Goal: Task Accomplishment & Management: Manage account settings

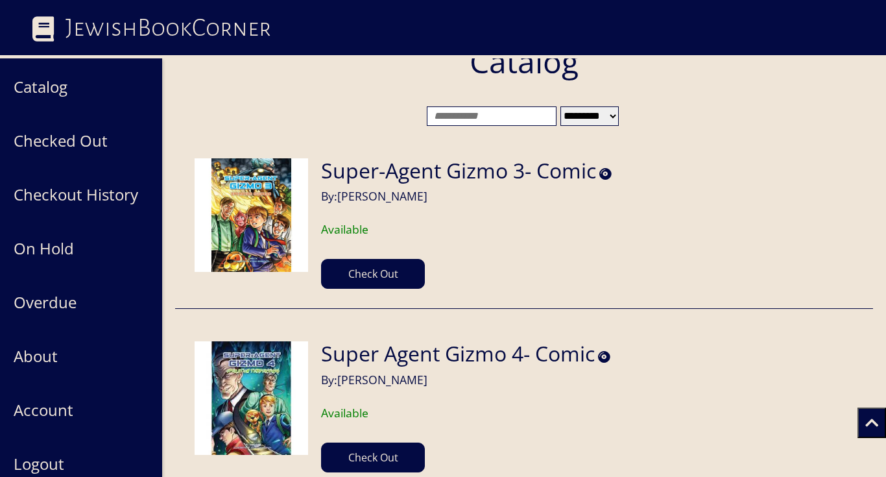
scroll to position [1, 0]
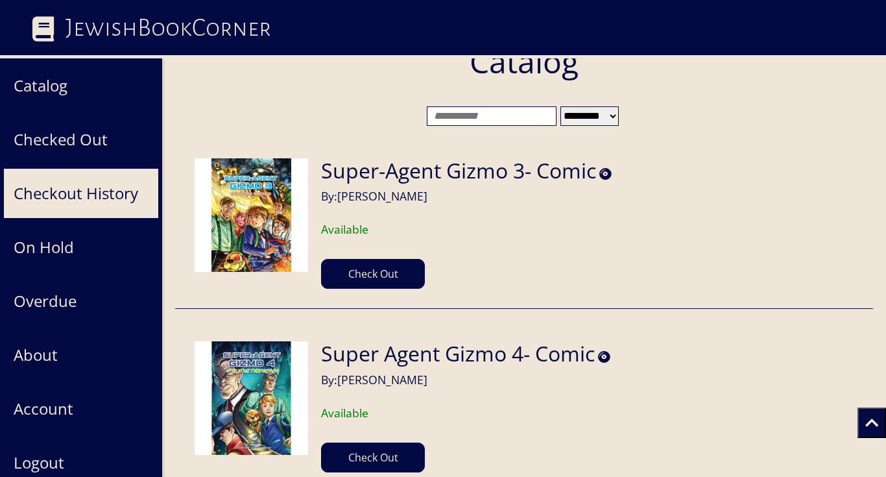
click at [88, 189] on button "Checkout History" at bounding box center [81, 193] width 156 height 51
click at [96, 187] on button "Checkout History" at bounding box center [81, 193] width 156 height 51
click at [97, 200] on button "Checkout History" at bounding box center [81, 193] width 156 height 51
click at [84, 195] on button "Checkout History" at bounding box center [81, 193] width 156 height 51
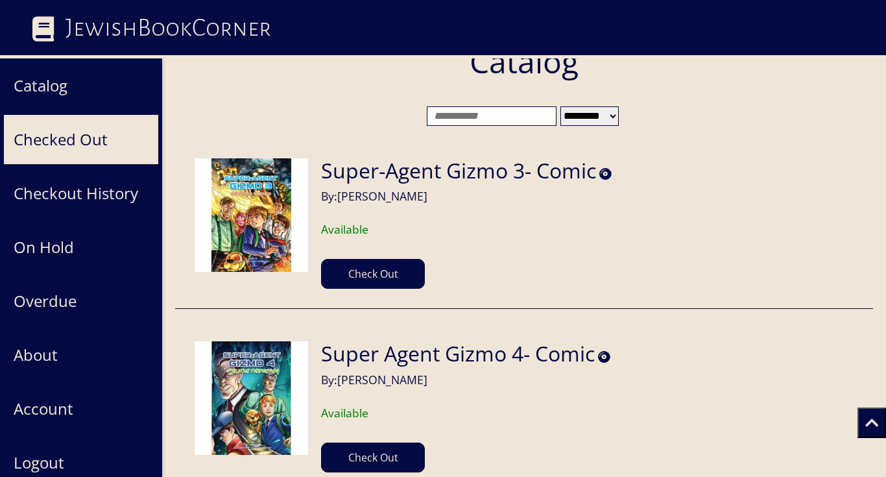
click at [82, 144] on button "Checked Out" at bounding box center [81, 139] width 156 height 51
click at [82, 143] on button "Checked Out" at bounding box center [81, 139] width 156 height 51
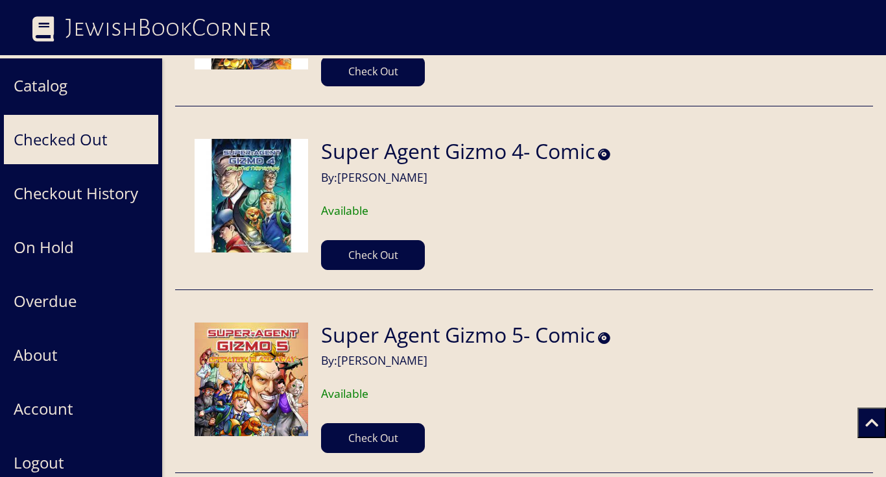
scroll to position [0, 0]
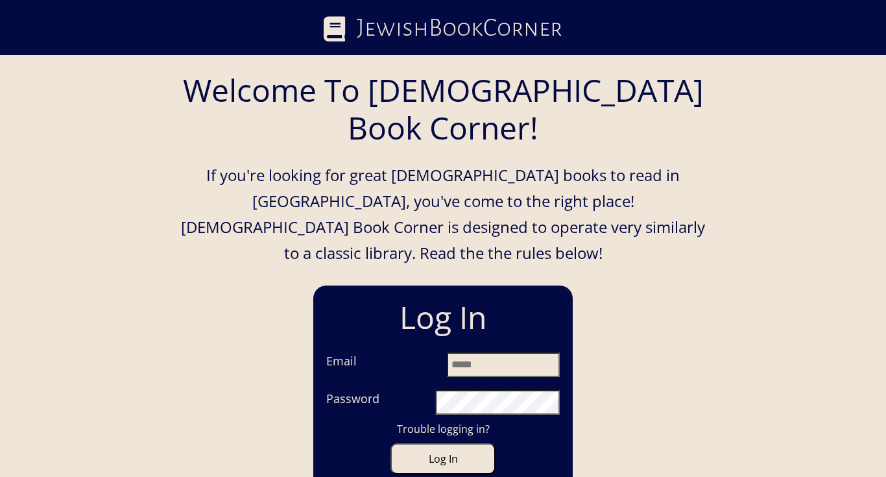
click at [517, 352] on input "Email" at bounding box center [503, 364] width 113 height 25
type input "**********"
click at [390, 443] on button "Log In" at bounding box center [442, 458] width 105 height 31
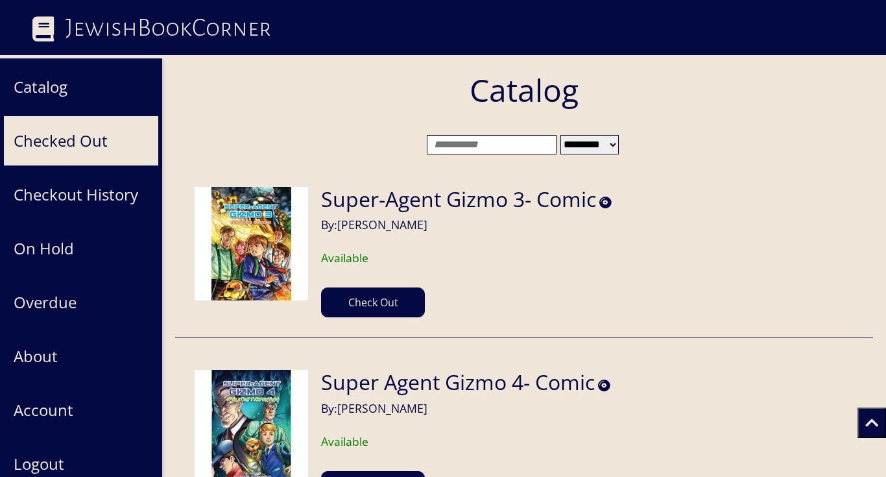
click at [73, 147] on button "Checked Out" at bounding box center [81, 140] width 156 height 51
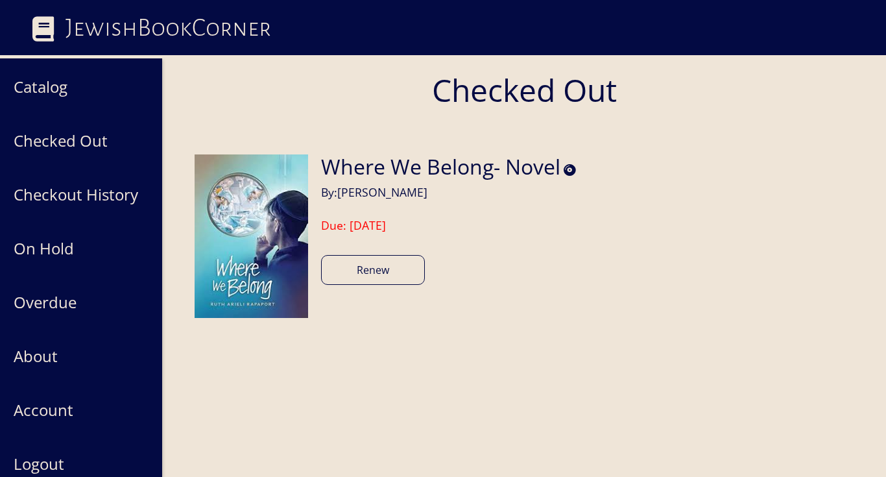
click at [357, 268] on button "Renew" at bounding box center [373, 270] width 104 height 30
